Goal: Find specific page/section: Find specific page/section

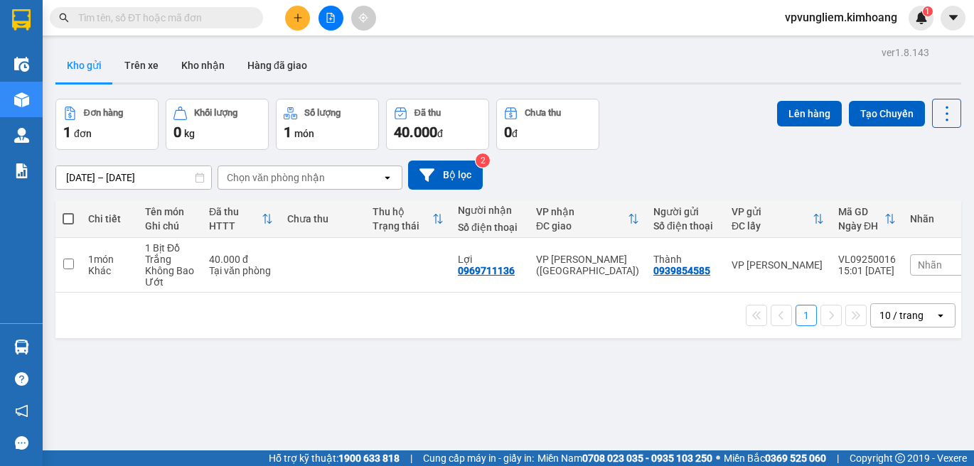
scroll to position [65, 0]
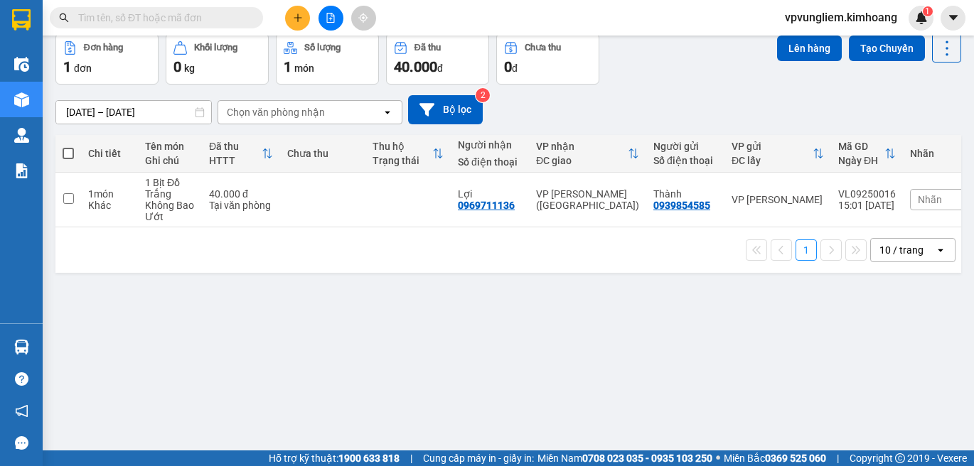
click at [144, 18] on input "text" at bounding box center [162, 18] width 168 height 16
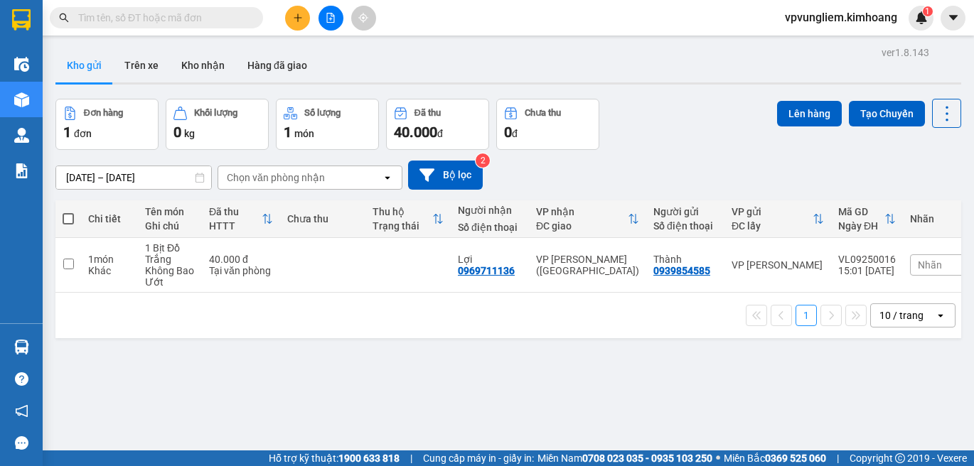
click at [161, 23] on input "text" at bounding box center [162, 18] width 168 height 16
click at [222, 23] on input "text" at bounding box center [162, 18] width 168 height 16
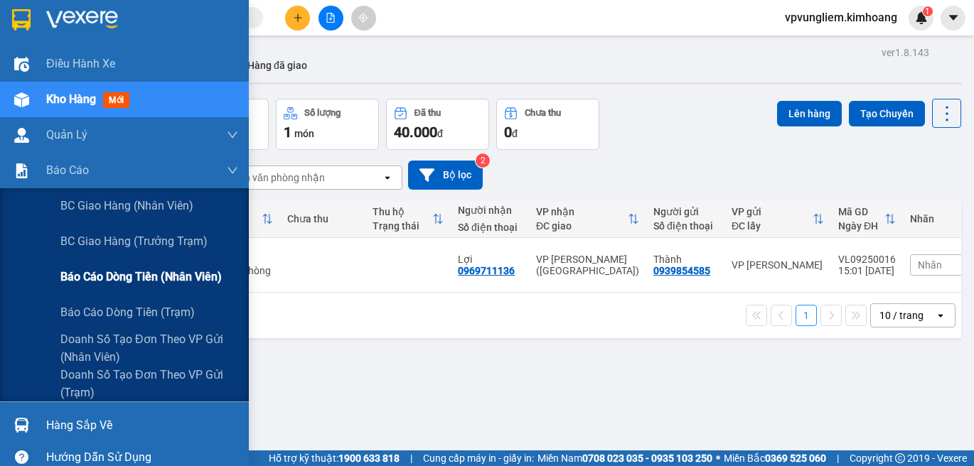
click at [197, 271] on span "Báo cáo dòng tiền (nhân viên)" at bounding box center [140, 277] width 161 height 18
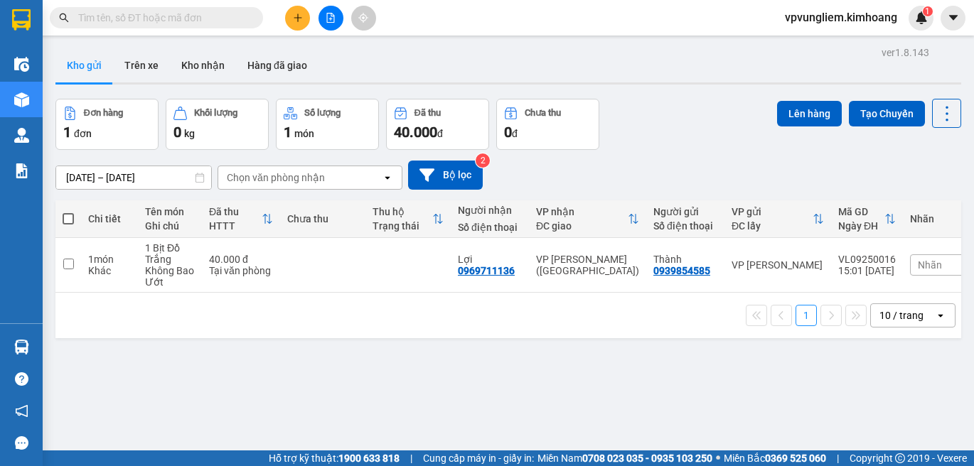
click at [189, 21] on input "text" at bounding box center [162, 18] width 168 height 16
